Goal: Task Accomplishment & Management: Manage account settings

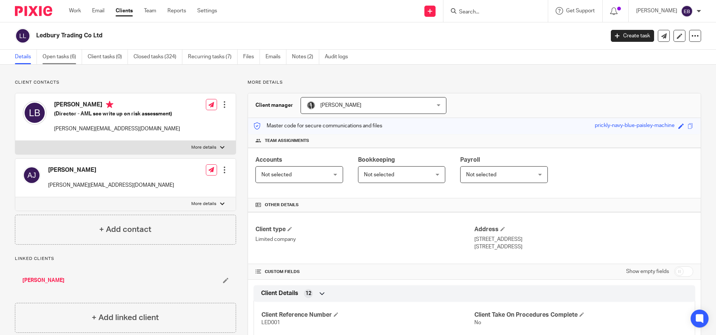
click at [64, 57] on link "Open tasks (6)" at bounding box center [63, 57] width 40 height 15
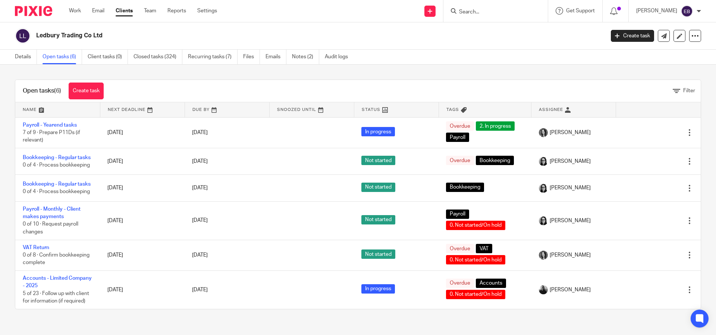
click at [513, 21] on div at bounding box center [496, 11] width 104 height 22
click at [508, 12] on input "Search" at bounding box center [492, 12] width 67 height 7
type input "Qunch"
click at [513, 27] on link at bounding box center [503, 29] width 93 height 11
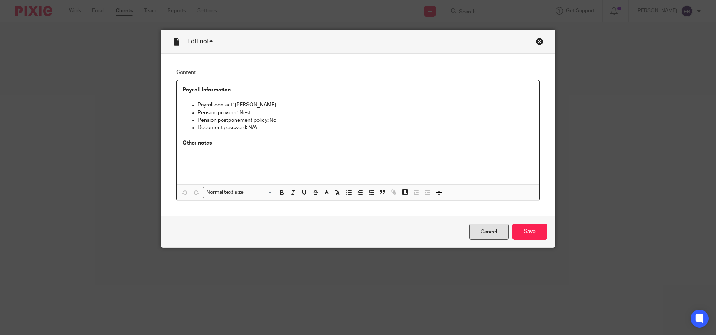
click at [481, 235] on link "Cancel" at bounding box center [489, 231] width 40 height 16
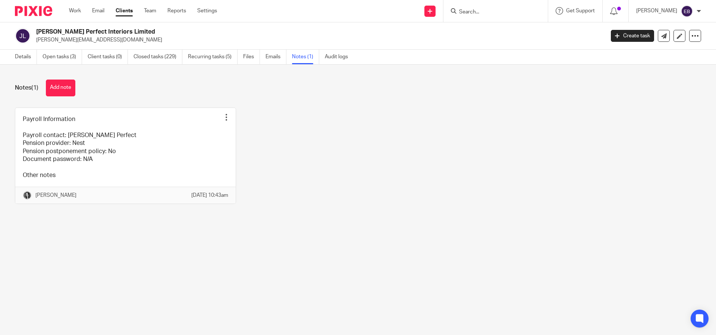
click at [381, 215] on div "Payroll Information Payroll contact: Jane Perfect Pension provider: Nest Pensio…" at bounding box center [352, 161] width 698 height 108
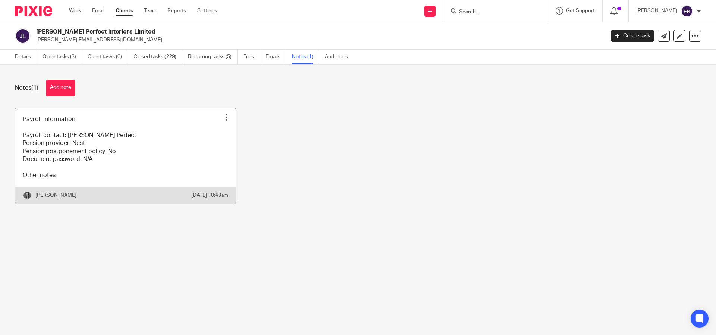
click at [104, 172] on link at bounding box center [125, 156] width 220 height 96
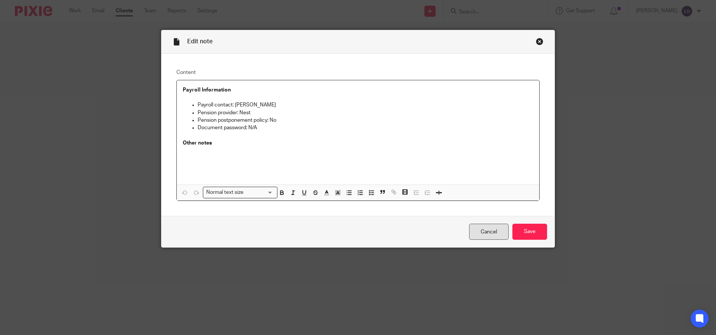
click at [477, 235] on link "Cancel" at bounding box center [489, 231] width 40 height 16
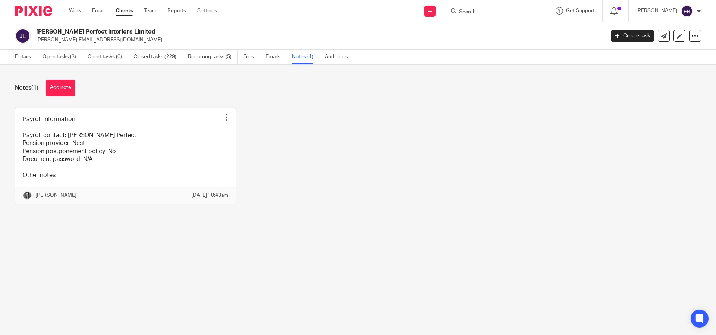
click at [401, 212] on div "Payroll Information Payroll contact: [PERSON_NAME] Perfect Pension provider: Ne…" at bounding box center [352, 161] width 698 height 108
click at [76, 30] on h2 "[PERSON_NAME] Perfect Interiors Limited" at bounding box center [261, 32] width 451 height 8
click at [18, 39] on img at bounding box center [23, 36] width 16 height 16
click at [78, 13] on link "Work" at bounding box center [75, 10] width 12 height 7
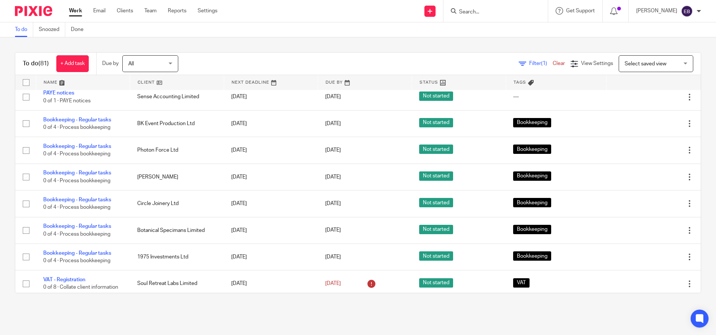
scroll to position [2682, 0]
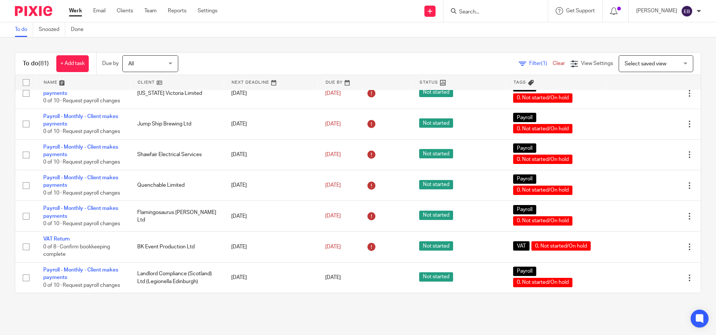
click at [47, 82] on link at bounding box center [83, 82] width 94 height 15
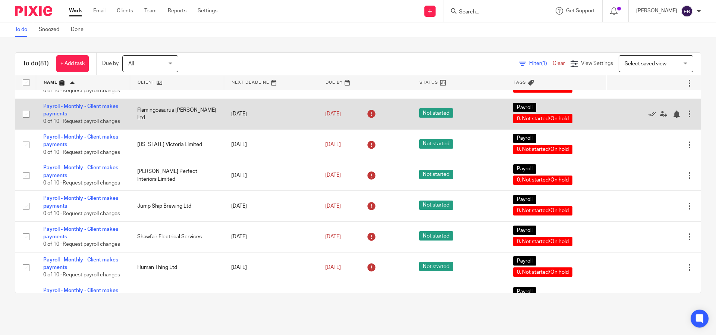
scroll to position [2471, 0]
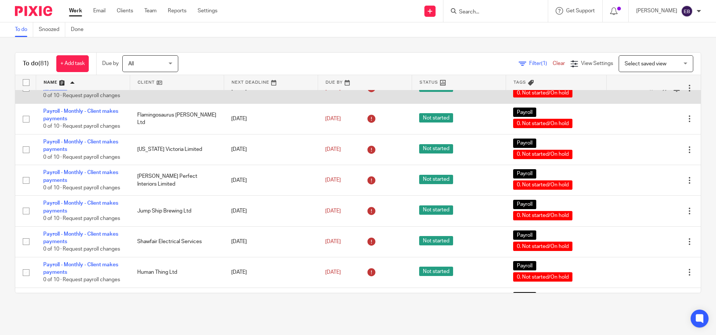
click at [84, 91] on link "Payroll - Monthly - Client makes payments" at bounding box center [80, 84] width 75 height 13
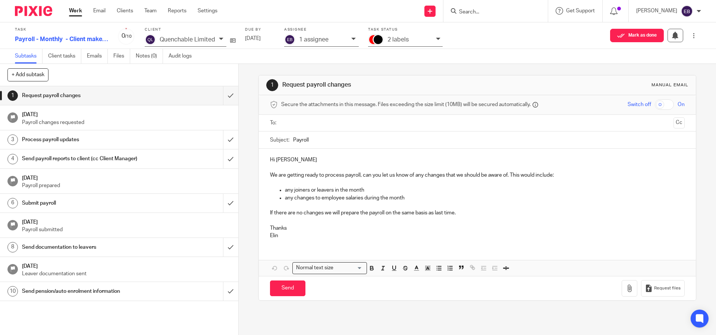
click at [378, 41] on div at bounding box center [378, 39] width 9 height 9
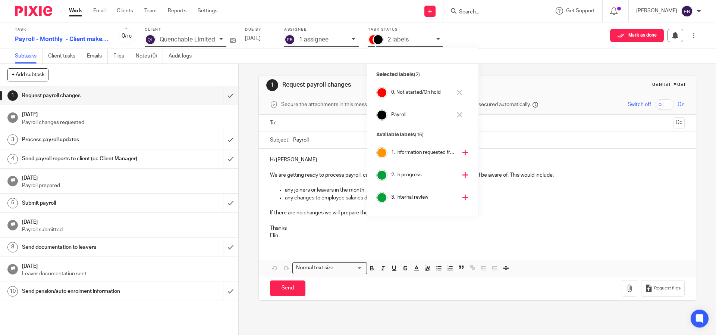
click at [378, 41] on div at bounding box center [378, 39] width 9 height 9
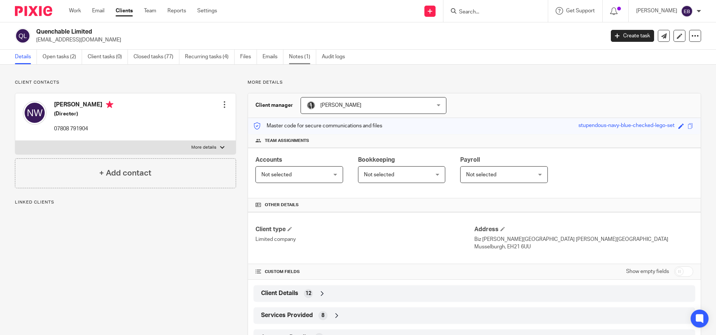
click at [294, 54] on link "Notes (1)" at bounding box center [302, 57] width 27 height 15
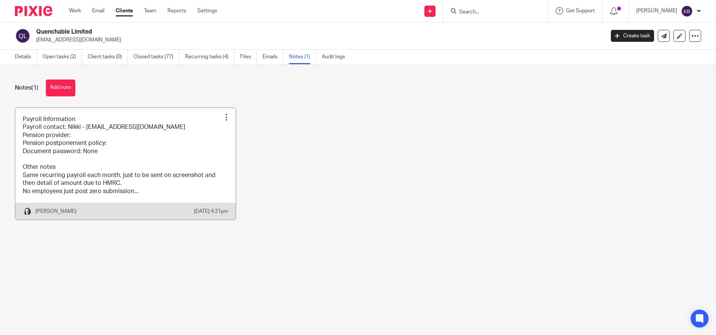
click at [132, 199] on link at bounding box center [125, 164] width 220 height 112
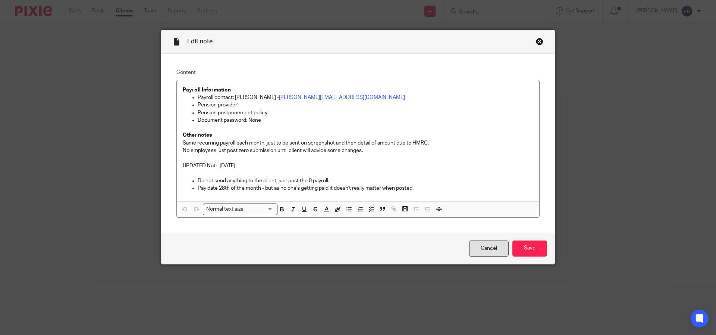
click at [480, 246] on link "Cancel" at bounding box center [489, 248] width 40 height 16
